Goal: Register for event/course

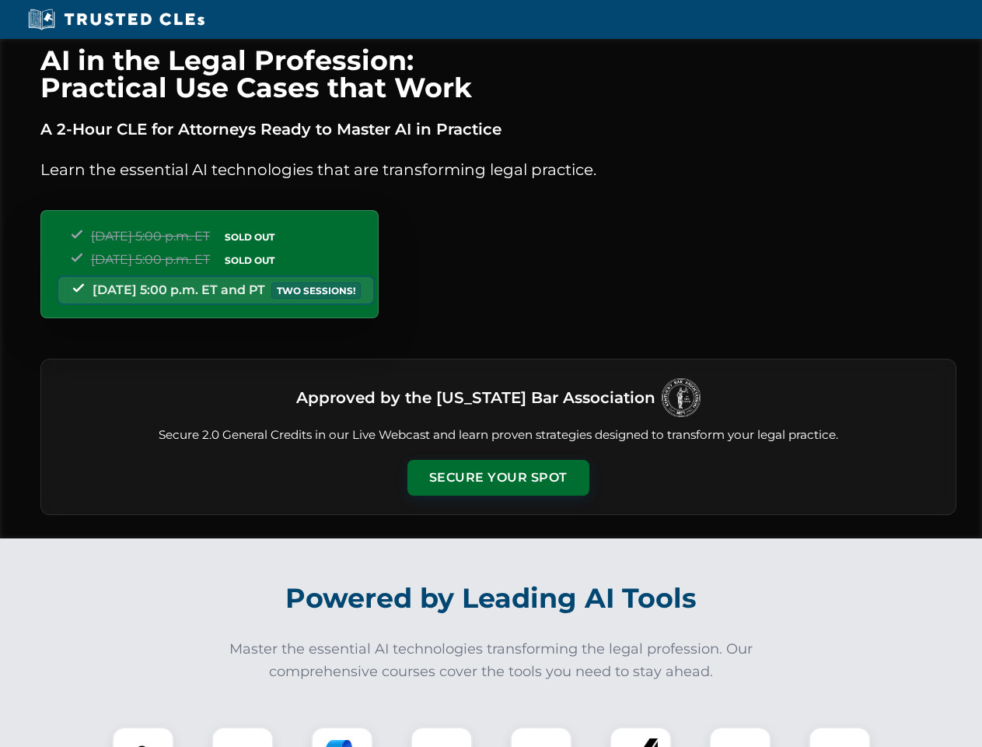
click at [498, 478] on button "Secure Your Spot" at bounding box center [499, 478] width 182 height 36
click at [143, 736] on img at bounding box center [143, 757] width 45 height 45
